Goal: Information Seeking & Learning: Check status

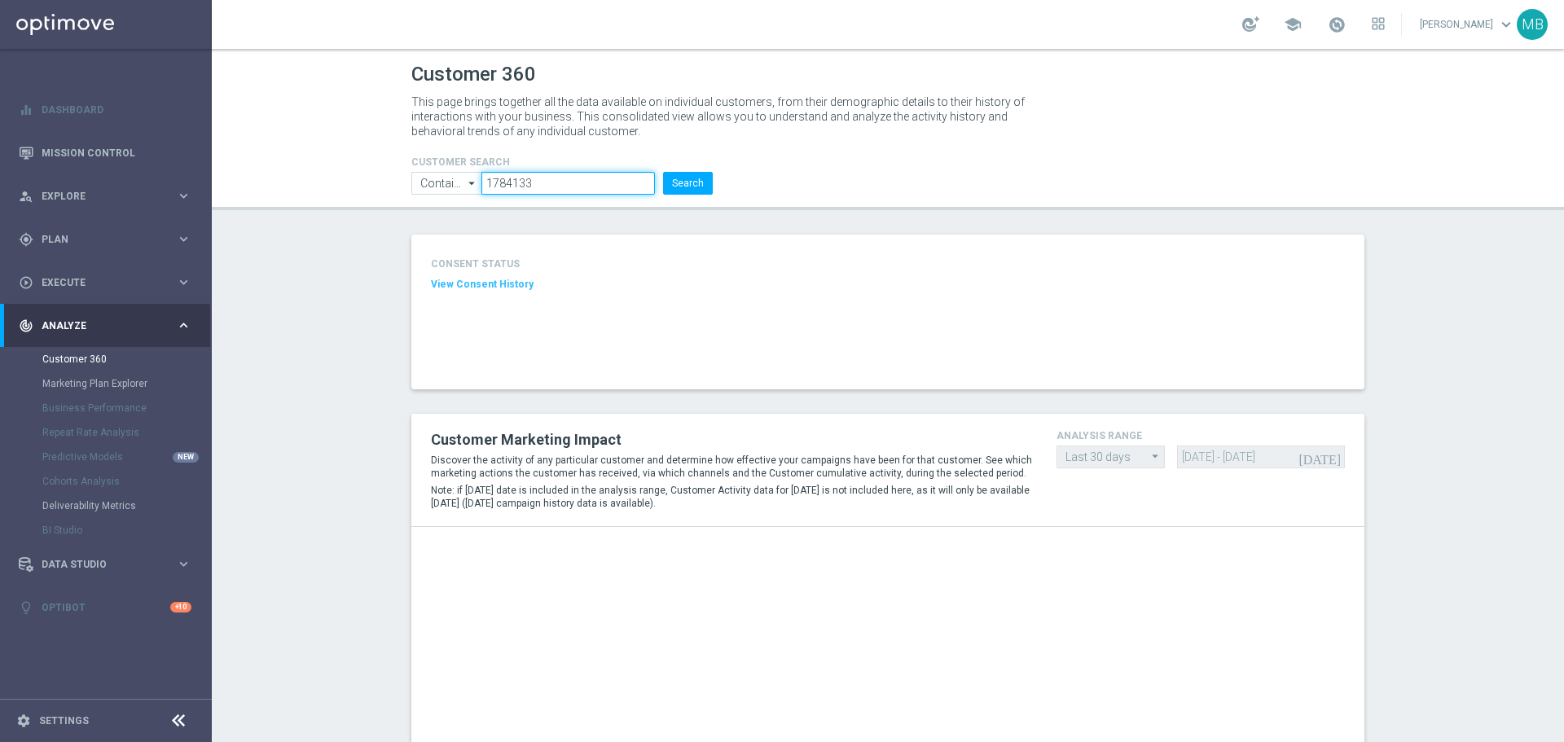
click at [577, 174] on input "1784133" at bounding box center [568, 183] width 174 height 23
paste input "3066668"
type input "3066668"
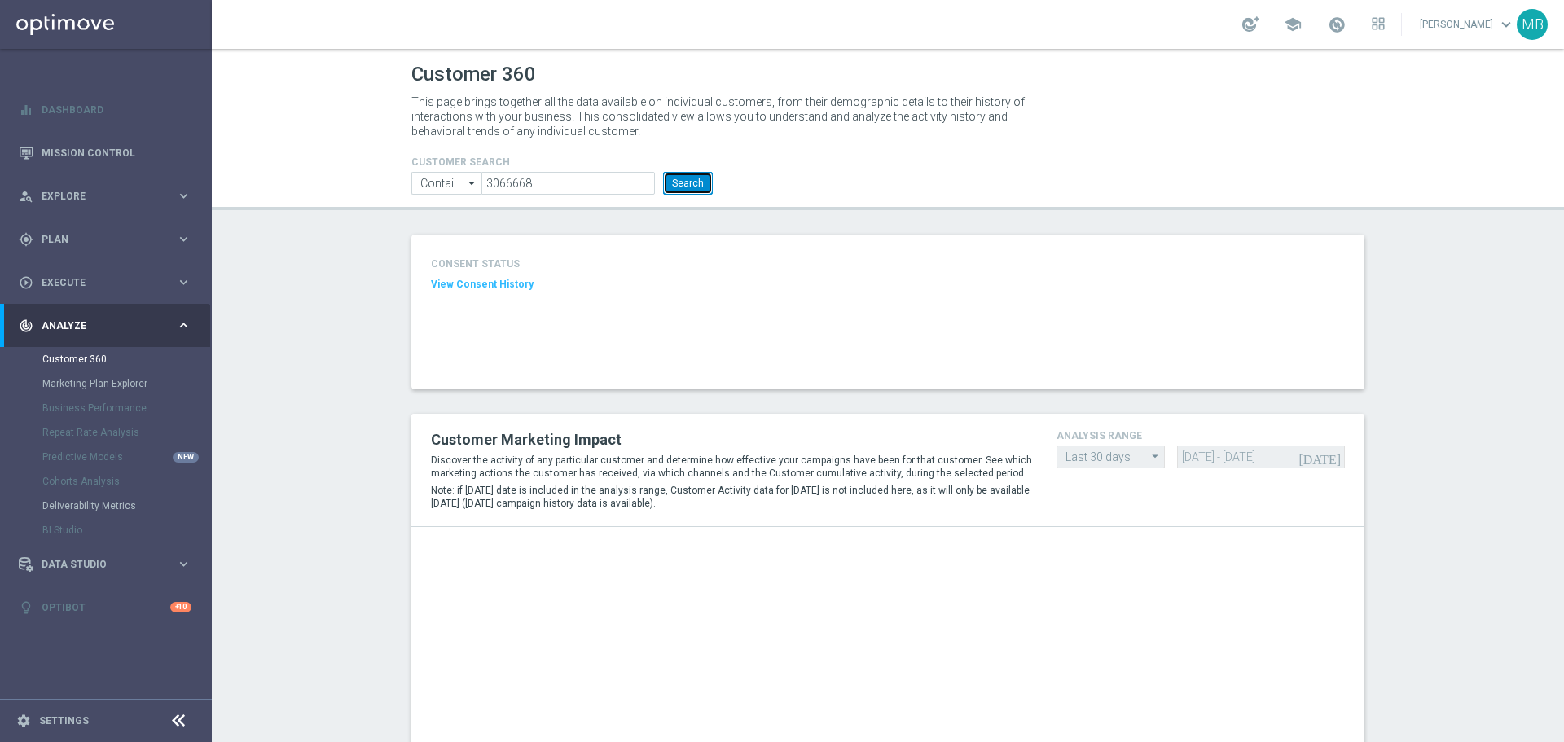
click at [684, 179] on button "Search" at bounding box center [688, 183] width 50 height 23
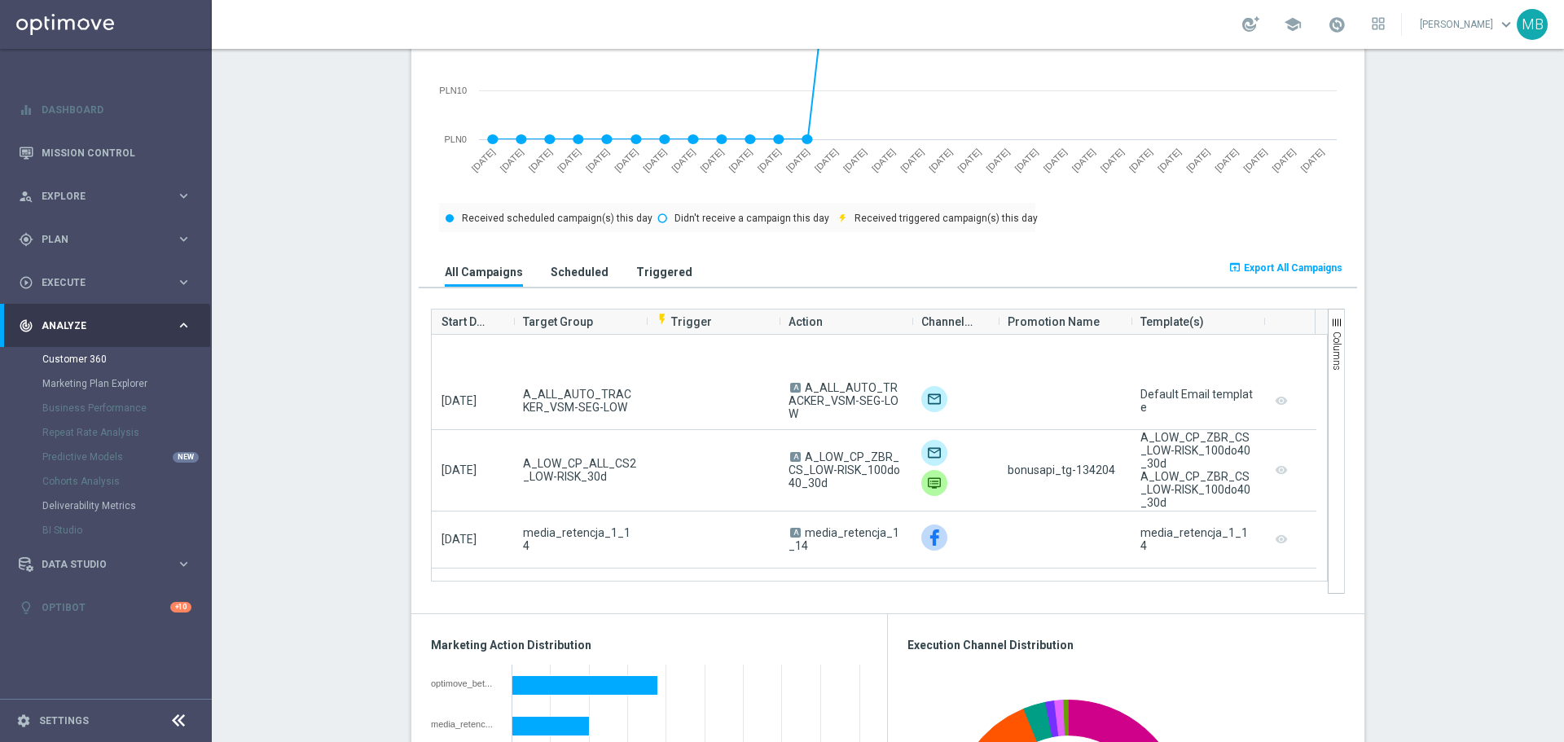
scroll to position [2607, 0]
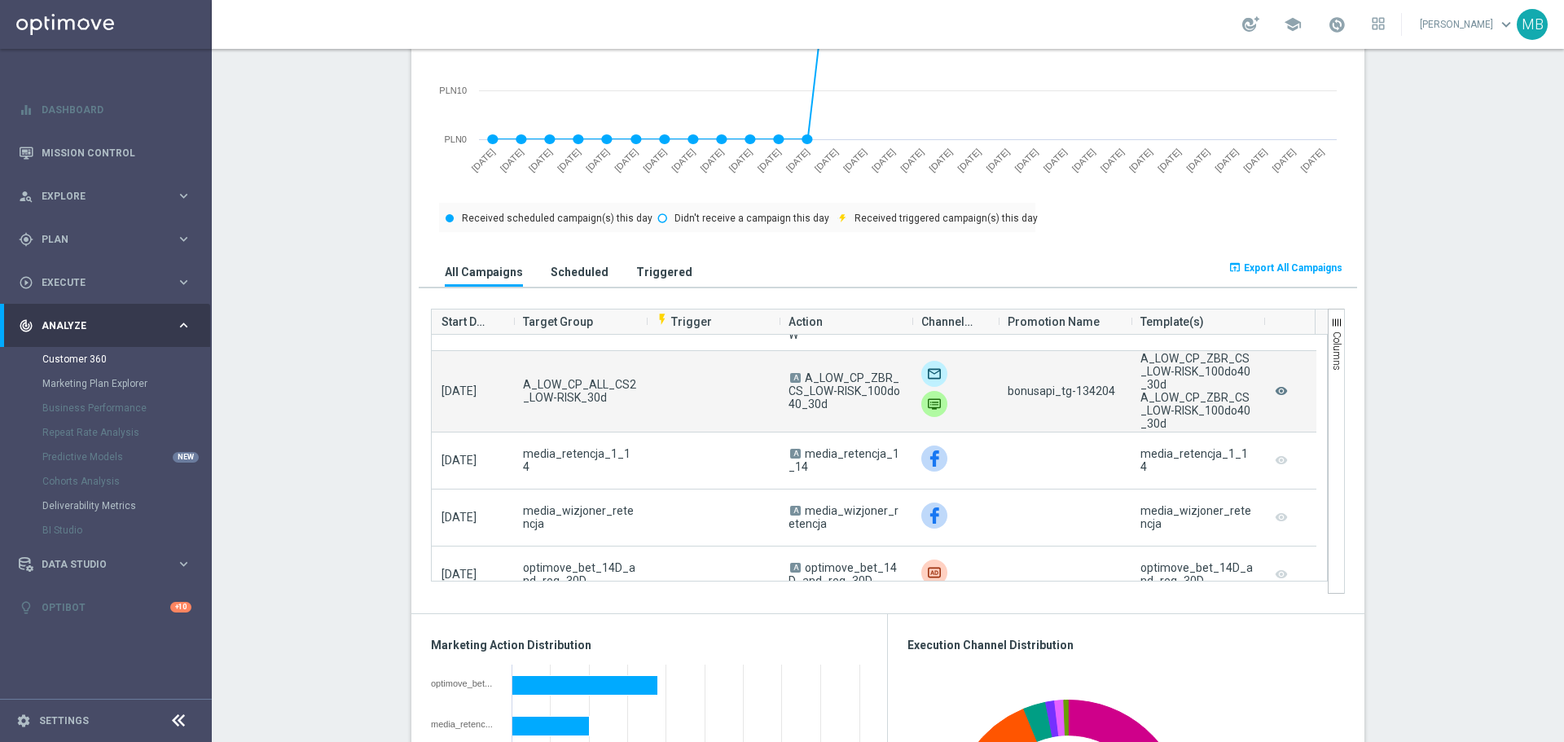
click at [1081, 389] on span "bonusapi_tg-134204" at bounding box center [1062, 391] width 108 height 13
copy span "134204"
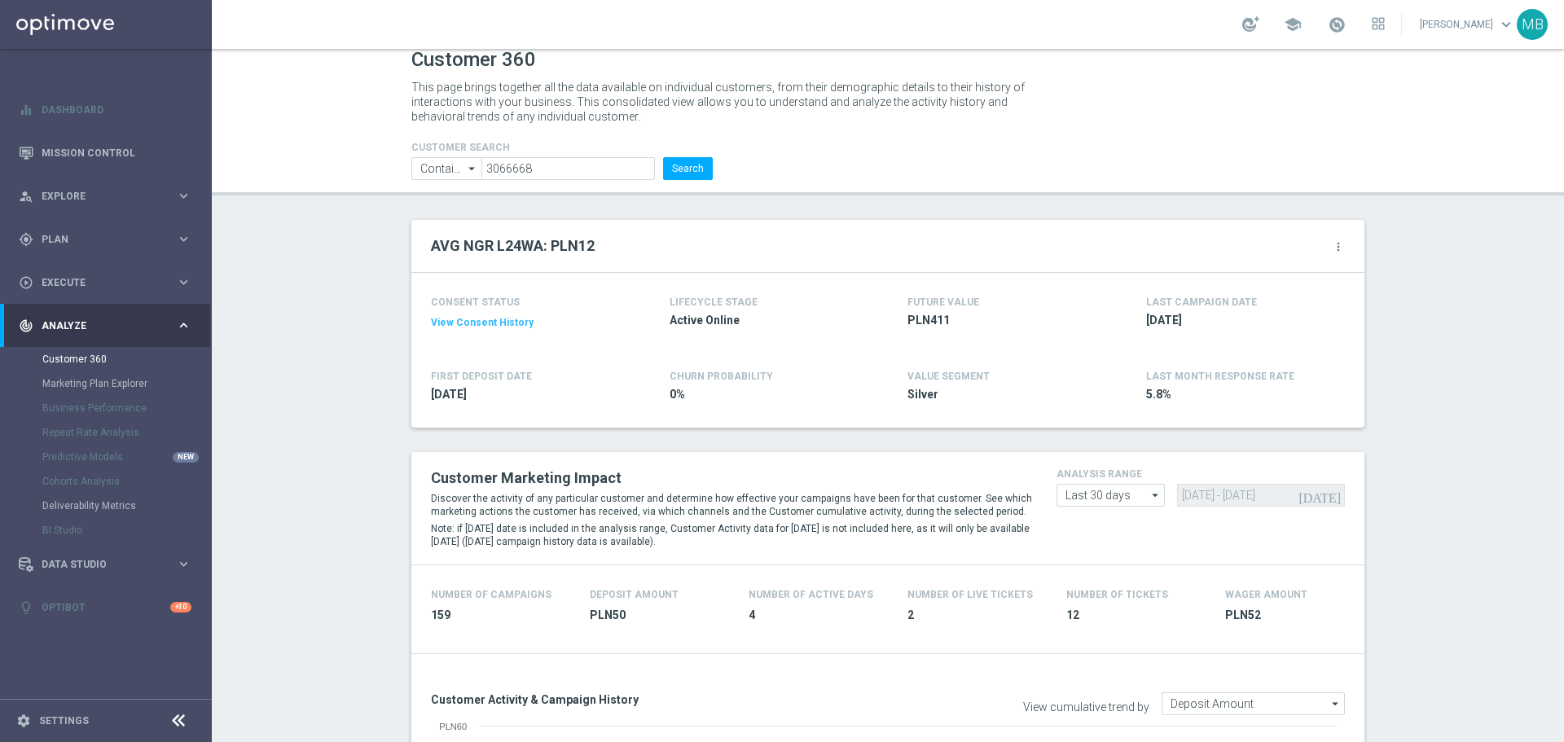
scroll to position [0, 0]
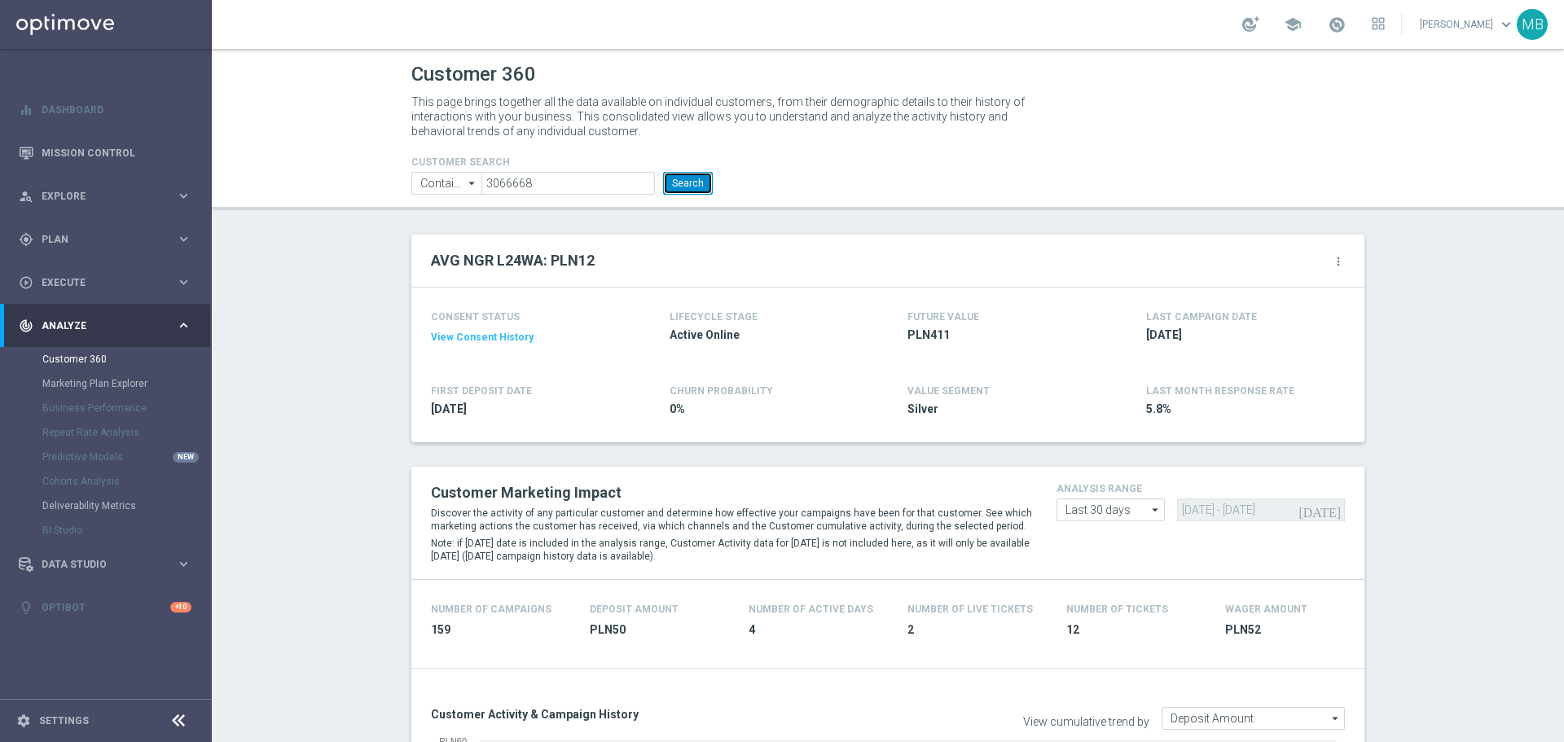
click at [700, 187] on button "Search" at bounding box center [688, 183] width 50 height 23
